Goal: Feedback & Contribution: Leave review/rating

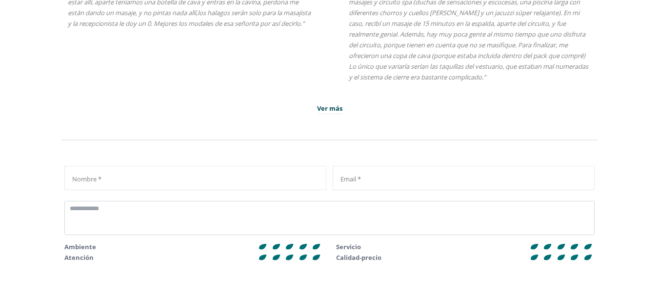
scroll to position [4126, 0]
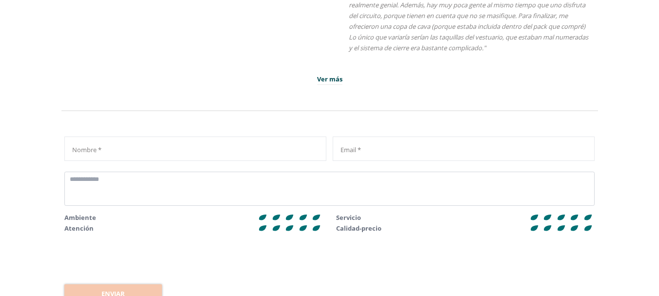
click at [162, 151] on input "Nombre *" at bounding box center [194, 148] width 258 height 17
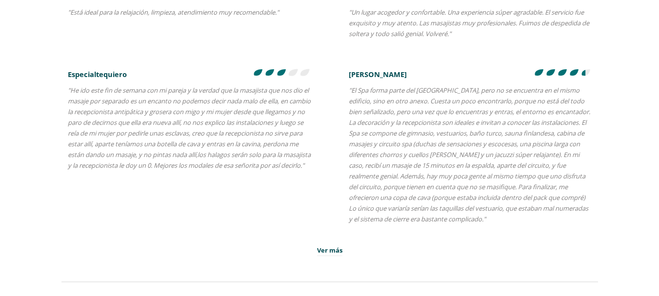
scroll to position [3953, 0]
click at [336, 252] on span "Ver más" at bounding box center [329, 252] width 25 height 10
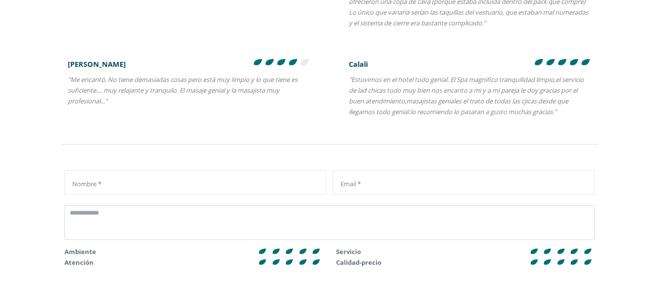
scroll to position [4148, 0]
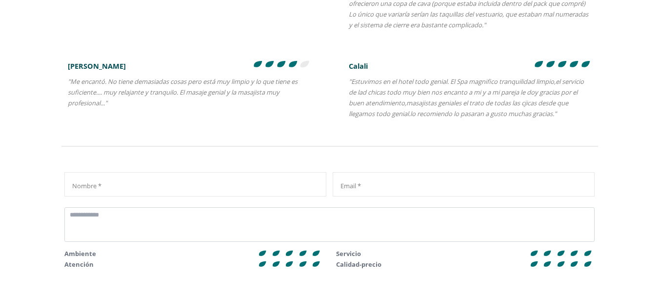
drag, startPoint x: 354, startPoint y: 81, endPoint x: 573, endPoint y: 113, distance: 221.7
click at [573, 113] on p ""Estuvimos en el hotel todo genial. El Spa magnifico tranquilidad limpio,el ser…" at bounding box center [470, 98] width 243 height 46
copy p "stuvimos en el hotel todo genial. El Spa magnifico tranquilidad limpio,el servi…"
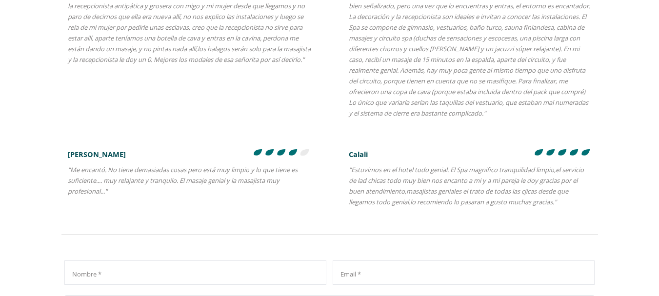
scroll to position [4011, 0]
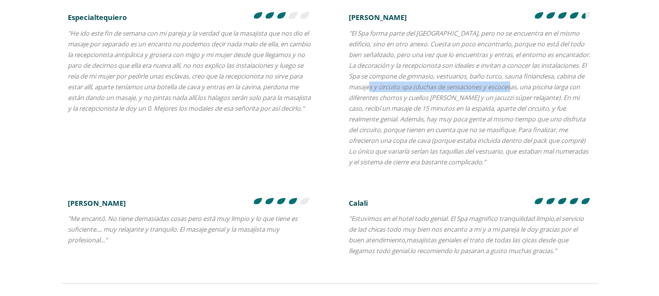
drag, startPoint x: 378, startPoint y: 88, endPoint x: 522, endPoint y: 88, distance: 144.3
click at [522, 88] on p at bounding box center [470, 97] width 243 height 143
copy p "circuito spa (duchas de sensaciones y escocesas,"
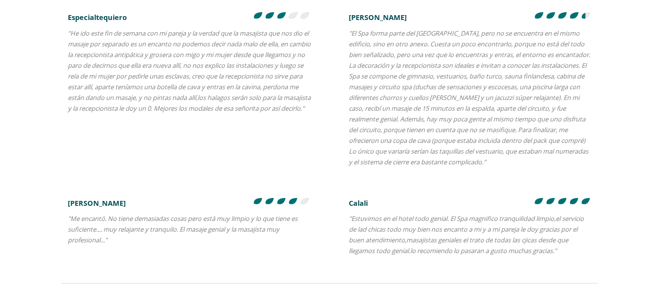
click at [548, 108] on p at bounding box center [470, 97] width 243 height 143
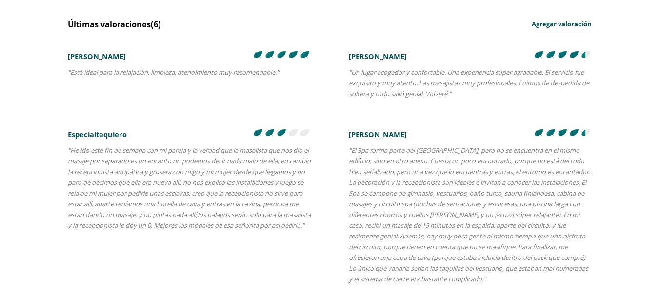
scroll to position [3865, 0]
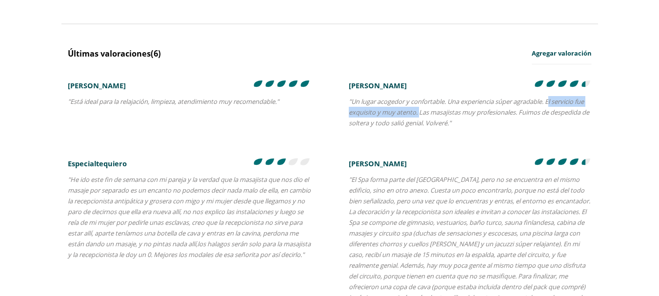
drag, startPoint x: 552, startPoint y: 102, endPoint x: 417, endPoint y: 113, distance: 135.0
click at [417, 113] on p ""Un lugar acogedor y confortable. Una experiencia súper agradable. El servicio …" at bounding box center [470, 112] width 243 height 36
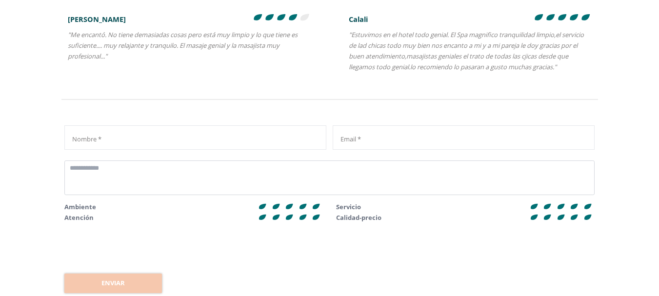
scroll to position [4206, 0]
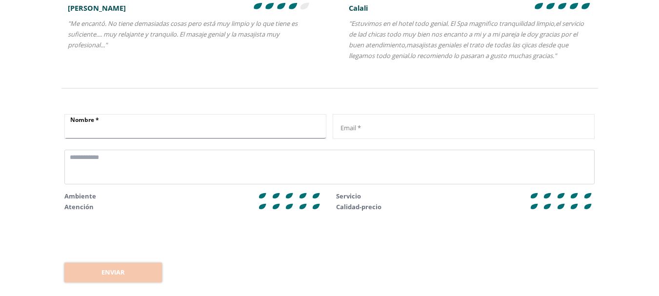
click at [121, 124] on input "Nombre *" at bounding box center [194, 129] width 258 height 17
type input "*"
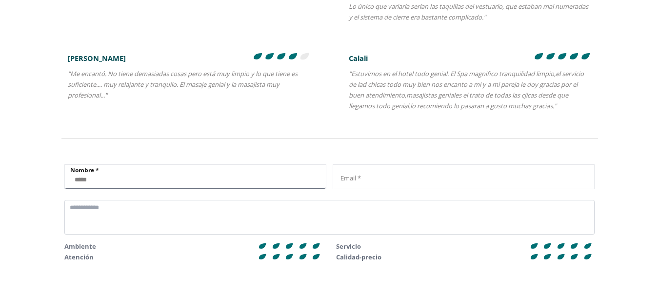
scroll to position [4158, 0]
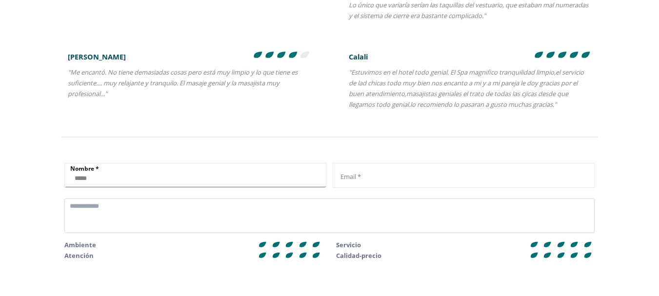
type input "****"
click at [367, 178] on input "Nombre *" at bounding box center [462, 175] width 258 height 17
type input "**********"
click at [95, 221] on textarea at bounding box center [329, 215] width 530 height 34
click at [92, 216] on textarea at bounding box center [329, 215] width 530 height 34
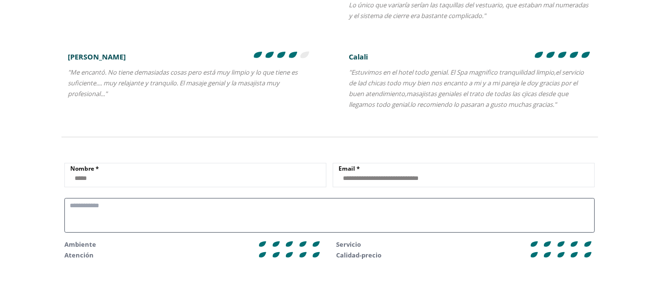
paste textarea "**********"
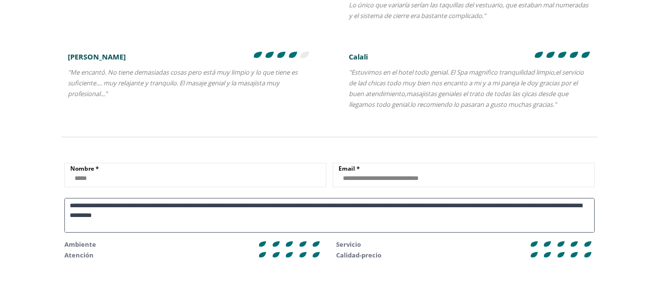
scroll to position [16, 0]
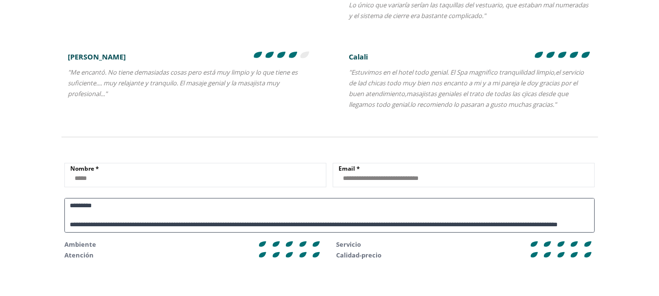
drag, startPoint x: 413, startPoint y: 220, endPoint x: 439, endPoint y: 219, distance: 25.9
click at [439, 219] on textarea "**********" at bounding box center [329, 215] width 530 height 34
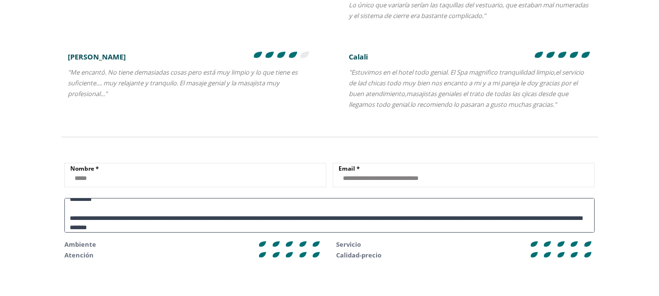
click at [495, 219] on textarea "**********" at bounding box center [329, 215] width 530 height 34
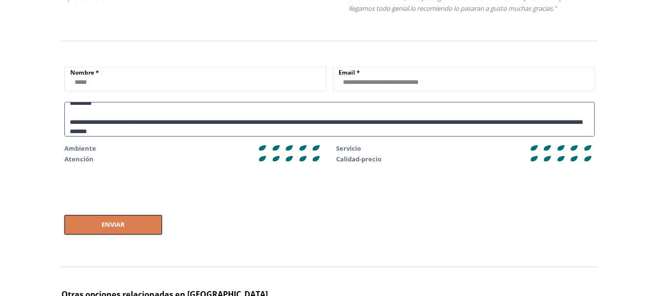
scroll to position [4255, 0]
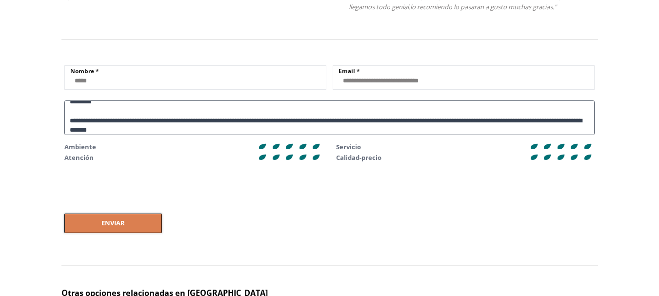
type textarea "**********"
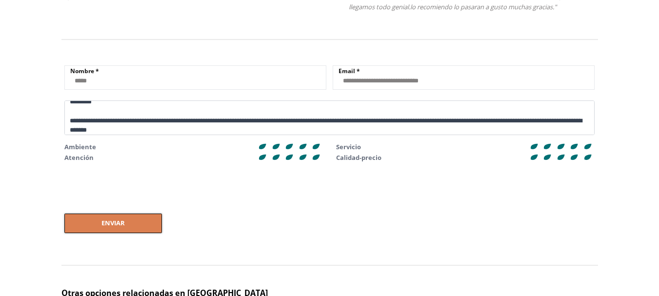
click at [317, 144] on icon at bounding box center [316, 147] width 7 height 6
click at [317, 157] on icon at bounding box center [316, 158] width 7 height 6
click at [561, 147] on icon at bounding box center [560, 147] width 7 height 6
click at [587, 158] on icon at bounding box center [587, 158] width 7 height 6
click at [108, 224] on span "Enviar" at bounding box center [112, 223] width 23 height 10
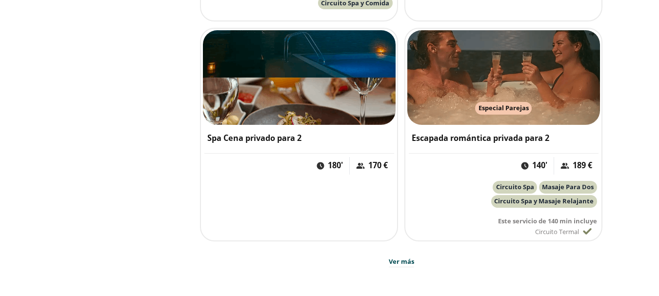
scroll to position [3134, 0]
